Goal: Navigation & Orientation: Go to known website

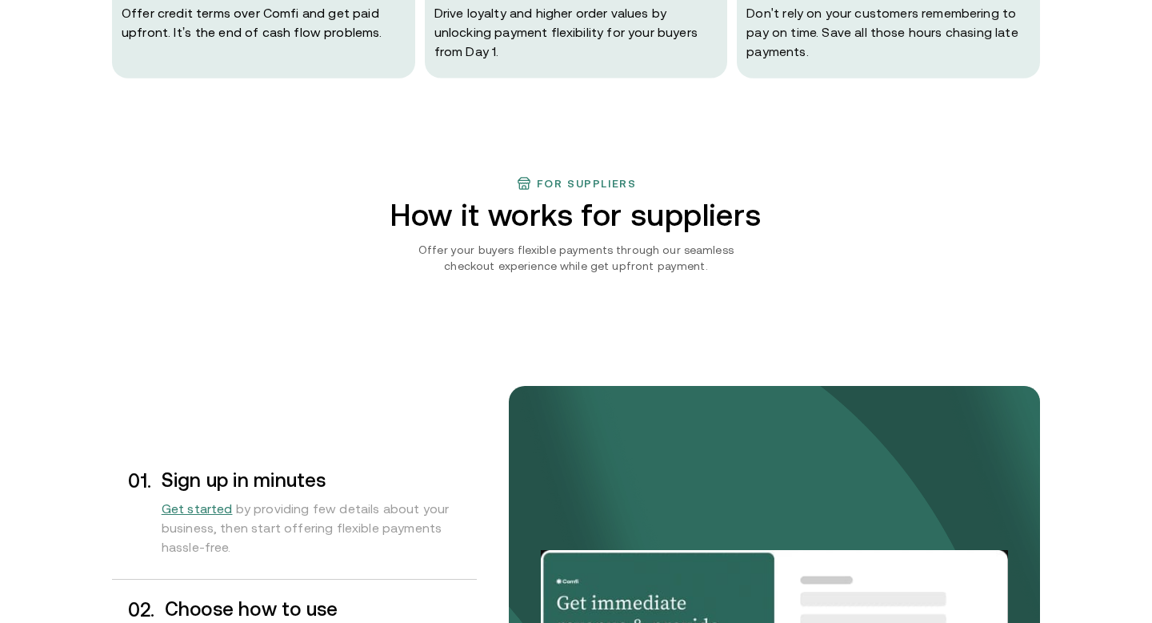
scroll to position [1079, 0]
